Goal: Manage account settings

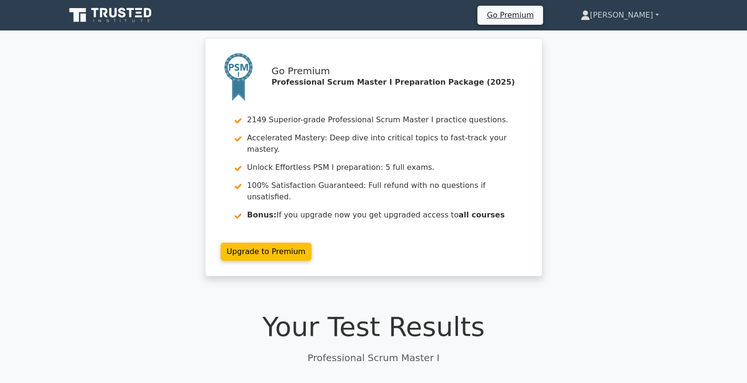
click at [640, 14] on link "[PERSON_NAME]" at bounding box center [620, 15] width 124 height 19
click at [610, 34] on link "Profile" at bounding box center [595, 37] width 75 height 15
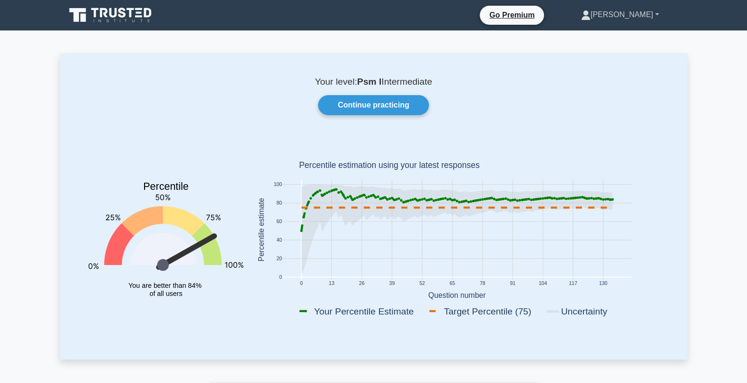
click at [636, 16] on link "[PERSON_NAME]" at bounding box center [620, 14] width 124 height 19
click at [612, 53] on link "Settings" at bounding box center [596, 52] width 75 height 15
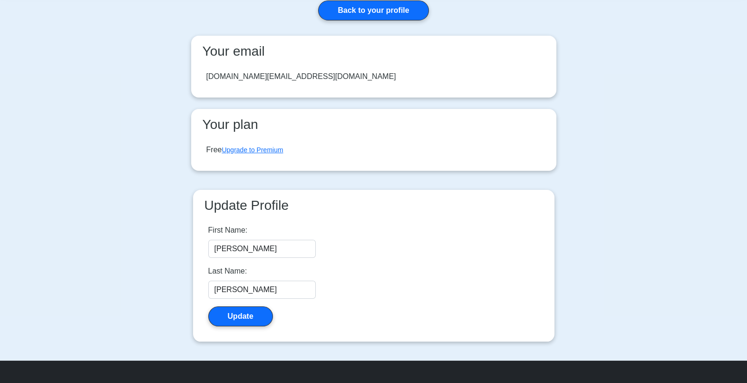
scroll to position [11, 0]
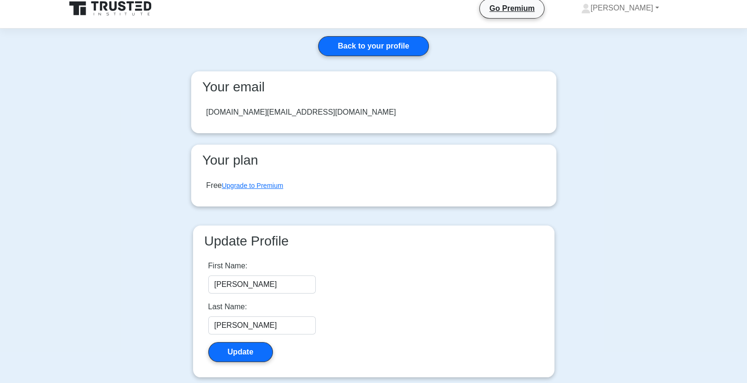
click at [212, 184] on div "Free Upgrade to Premium" at bounding box center [244, 185] width 77 height 11
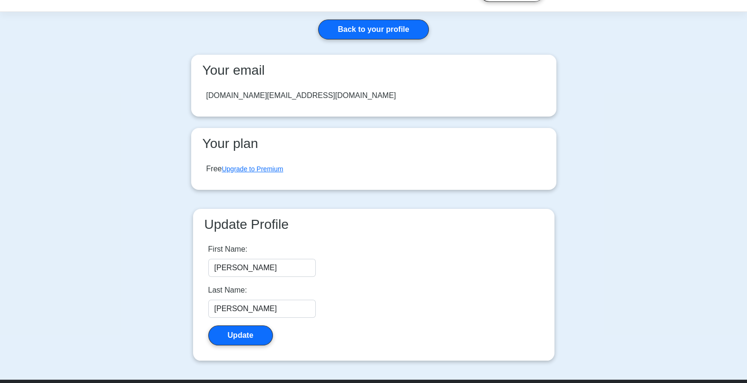
scroll to position [0, 0]
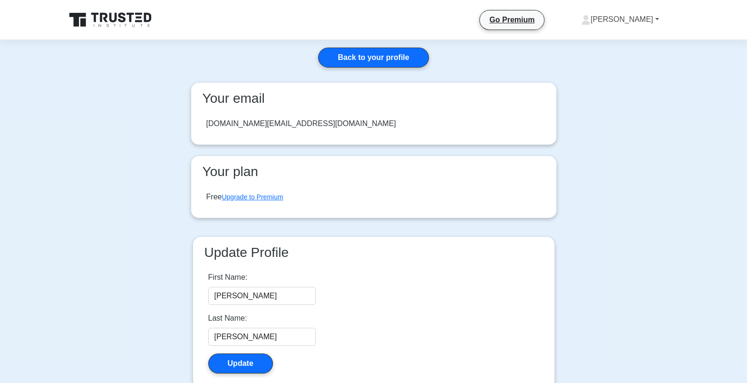
click at [591, 16] on icon at bounding box center [586, 20] width 10 height 10
click at [600, 39] on link "Profile" at bounding box center [596, 41] width 75 height 15
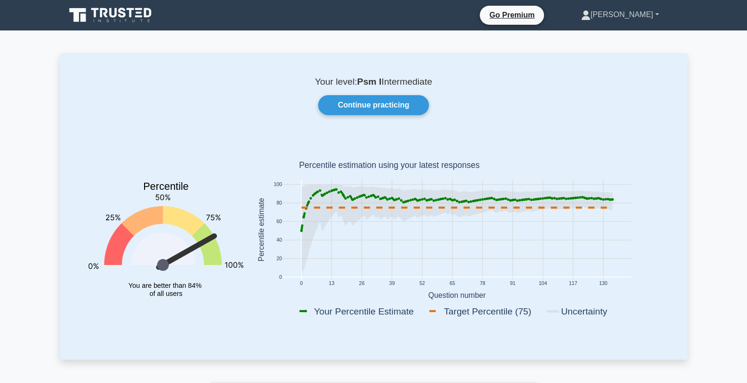
click at [590, 17] on icon at bounding box center [586, 18] width 9 height 4
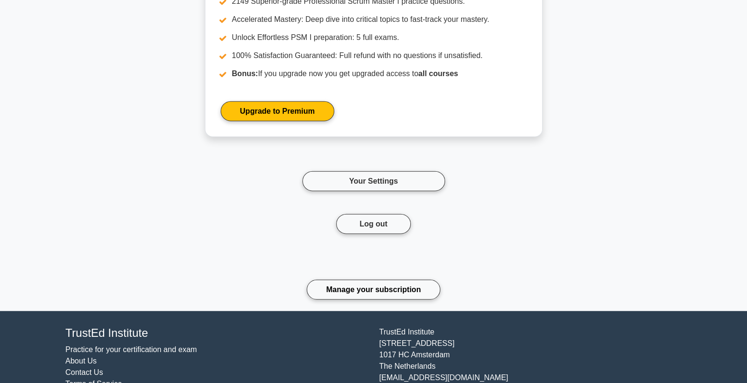
scroll to position [3014, 0]
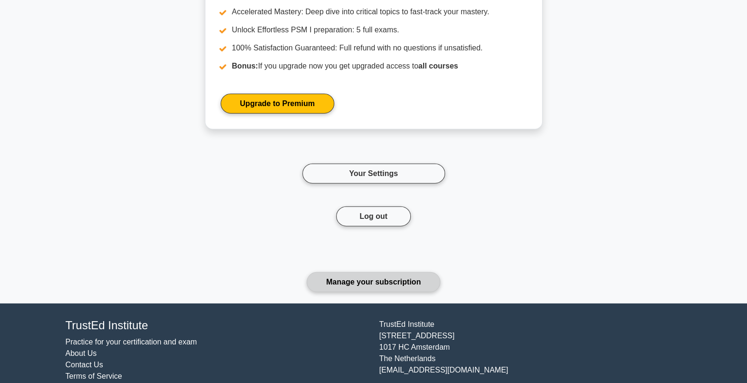
click at [385, 280] on link "Manage your subscription" at bounding box center [374, 282] width 134 height 20
